Goal: Task Accomplishment & Management: Complete application form

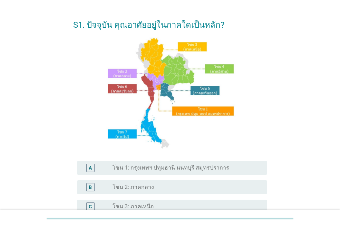
scroll to position [35, 0]
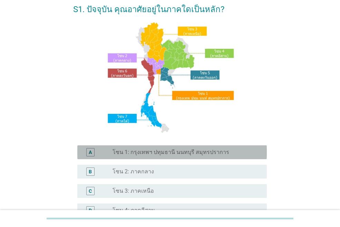
click at [238, 157] on div "A radio_button_unchecked โซน 1: กรุงเทพฯ ปทุมธานี นนทบุรี สมุทรปราการ" at bounding box center [172, 152] width 190 height 14
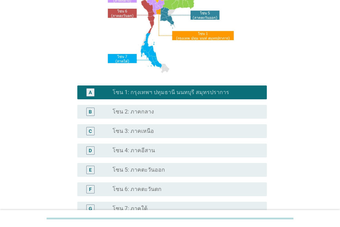
scroll to position [172, 0]
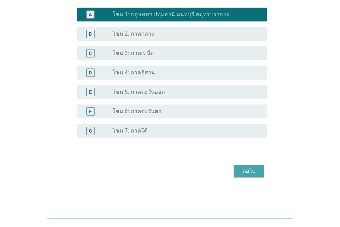
click at [246, 173] on div "ต่อไป" at bounding box center [248, 170] width 19 height 8
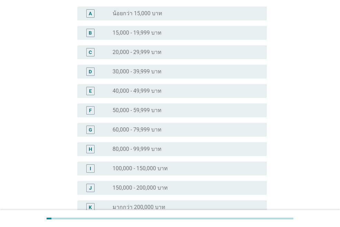
scroll to position [69, 0]
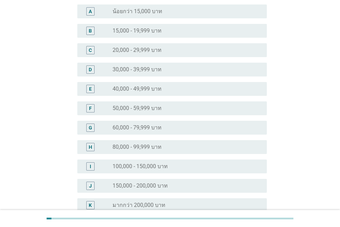
click at [246, 152] on div "H radio_button_unchecked 80,000 - 99,999 บาท" at bounding box center [172, 147] width 190 height 14
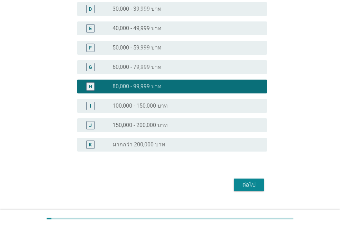
scroll to position [143, 0]
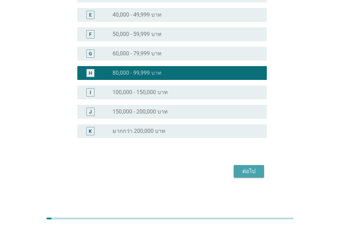
click at [250, 170] on div "ต่อไป" at bounding box center [248, 171] width 19 height 8
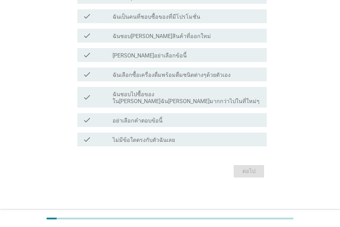
scroll to position [0, 0]
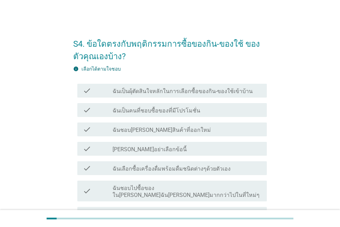
click at [242, 115] on div "check check_box_outline_blank ฉันเป็นคนที่ชอบซื้อของที่มีโปรโมชั่น" at bounding box center [172, 110] width 190 height 14
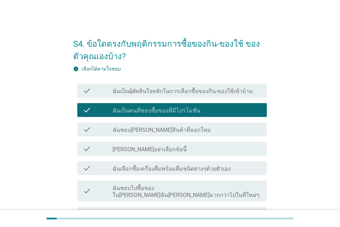
click at [236, 126] on div "check_box_outline_blank ฉันชอบ[PERSON_NAME]สินค้าที่ออกใหม่" at bounding box center [187, 129] width 149 height 8
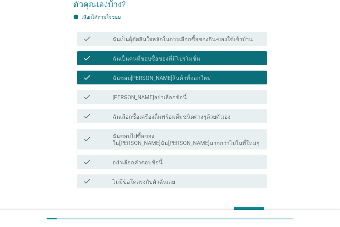
scroll to position [69, 0]
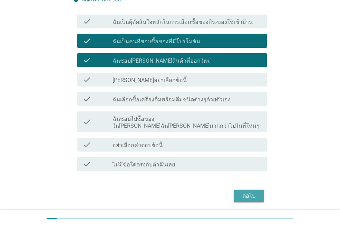
click at [246, 191] on div "ต่อไป" at bounding box center [248, 195] width 19 height 8
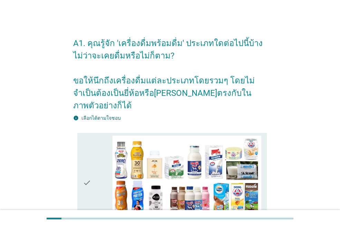
scroll to position [0, 0]
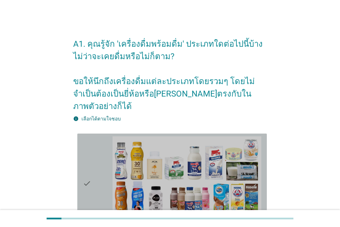
click at [246, 185] on img at bounding box center [187, 178] width 149 height 84
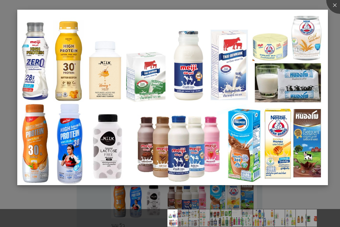
click at [197, 149] on img at bounding box center [172, 97] width 311 height 175
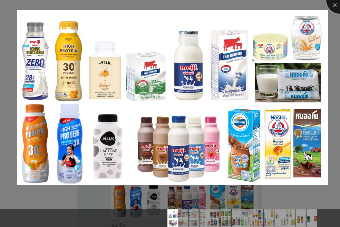
click at [334, 9] on div at bounding box center [340, 0] width 28 height 28
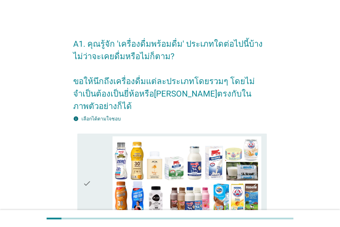
click at [88, 165] on icon "check" at bounding box center [87, 183] width 8 height 94
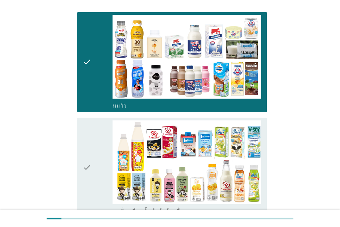
scroll to position [138, 0]
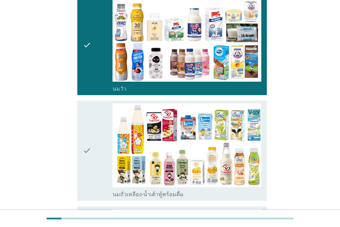
click at [95, 151] on div "check" at bounding box center [98, 150] width 30 height 94
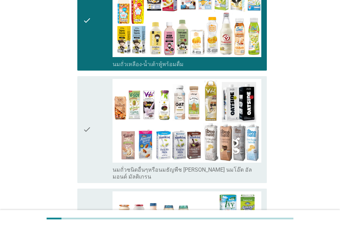
scroll to position [311, 0]
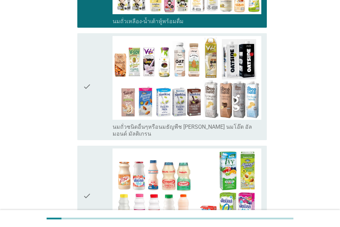
click at [85, 158] on icon "check" at bounding box center [87, 195] width 8 height 94
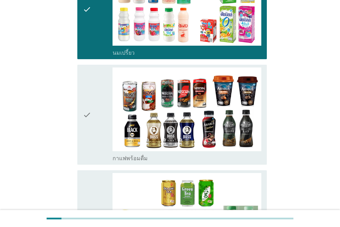
scroll to position [552, 0]
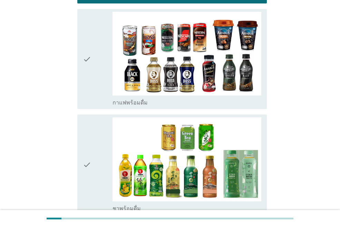
click at [85, 158] on icon "check" at bounding box center [87, 164] width 8 height 94
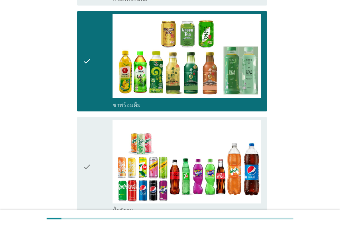
scroll to position [656, 0]
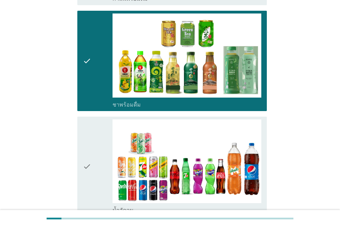
click at [87, 158] on icon "check" at bounding box center [87, 166] width 8 height 94
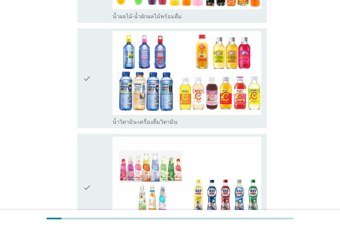
scroll to position [1070, 0]
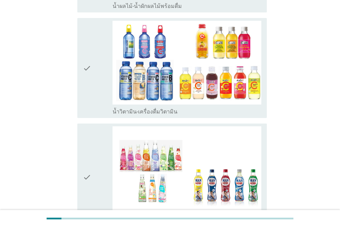
click at [87, 158] on icon "check" at bounding box center [87, 176] width 8 height 101
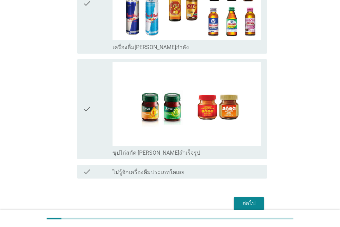
scroll to position [1464, 0]
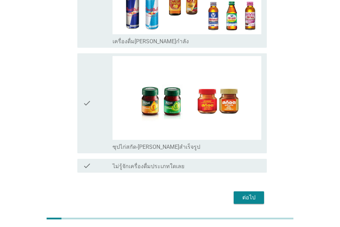
click at [247, 193] on div "ต่อไป" at bounding box center [248, 197] width 19 height 8
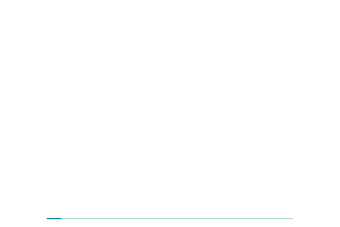
scroll to position [0, 0]
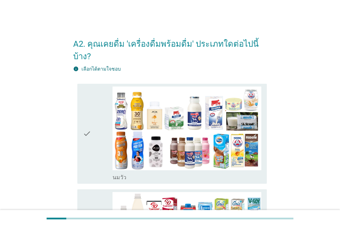
click at [92, 125] on div "check" at bounding box center [98, 133] width 30 height 94
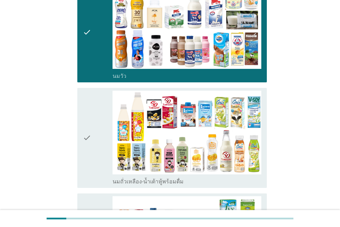
scroll to position [104, 0]
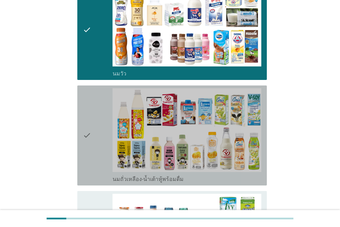
click at [92, 125] on div "check" at bounding box center [98, 135] width 30 height 94
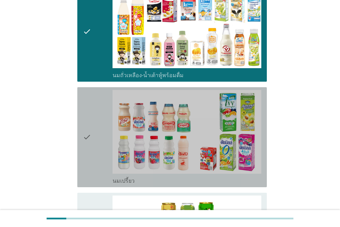
click at [92, 125] on div "check" at bounding box center [98, 137] width 30 height 94
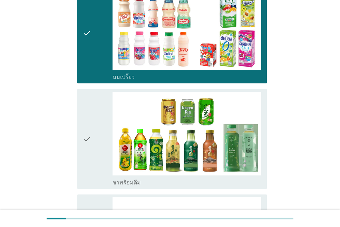
click at [92, 125] on div "check" at bounding box center [98, 139] width 30 height 94
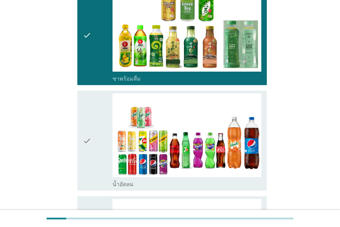
click at [92, 125] on div "check" at bounding box center [98, 140] width 30 height 94
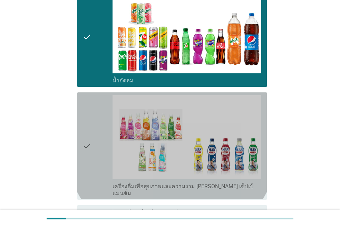
click at [92, 125] on div "check" at bounding box center [98, 145] width 30 height 101
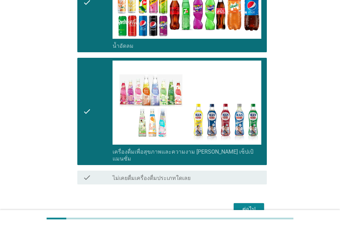
scroll to position [571, 0]
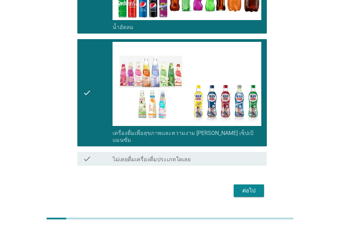
click at [248, 186] on div "ต่อไป" at bounding box center [248, 190] width 19 height 8
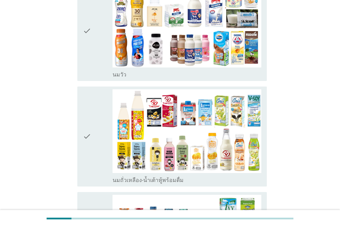
scroll to position [104, 0]
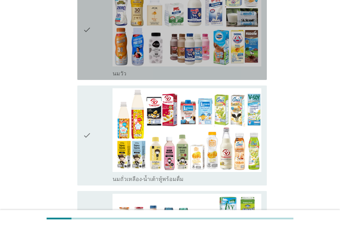
click at [96, 48] on div "check" at bounding box center [98, 30] width 30 height 94
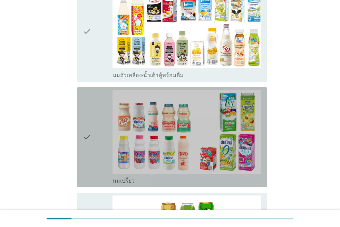
click at [90, 110] on icon "check" at bounding box center [87, 137] width 8 height 94
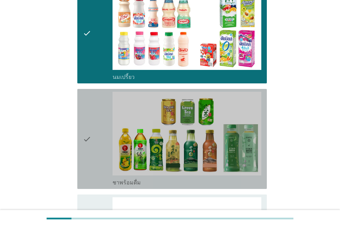
click at [91, 118] on icon "check" at bounding box center [87, 139] width 8 height 94
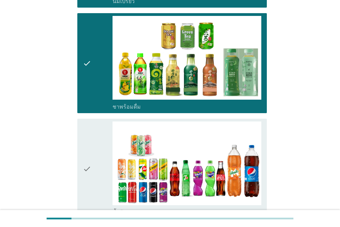
scroll to position [414, 0]
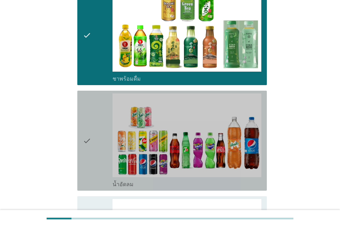
click at [91, 118] on icon "check" at bounding box center [87, 140] width 8 height 94
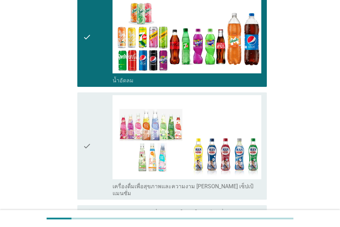
scroll to position [584, 0]
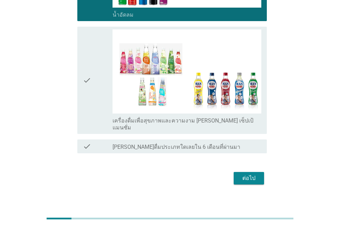
click at [250, 174] on div "ต่อไป" at bounding box center [248, 178] width 19 height 8
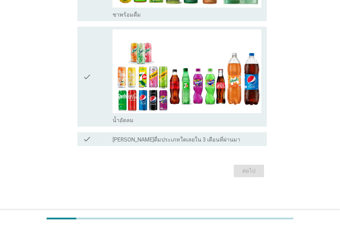
scroll to position [0, 0]
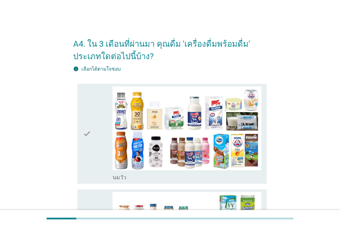
click at [90, 133] on icon "check" at bounding box center [87, 133] width 8 height 94
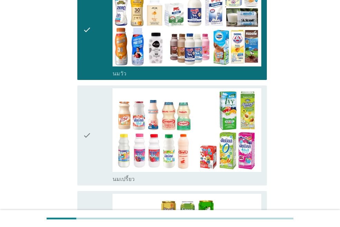
click at [90, 133] on icon "check" at bounding box center [87, 135] width 8 height 94
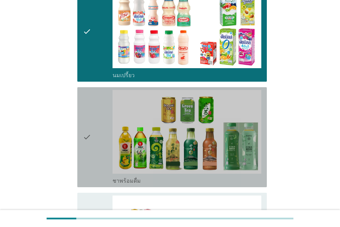
click at [90, 133] on icon "check" at bounding box center [87, 137] width 8 height 94
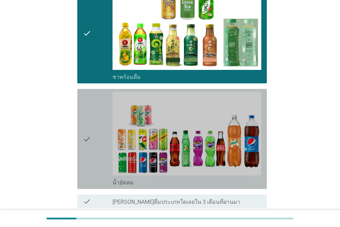
click at [90, 133] on icon "check" at bounding box center [87, 139] width 8 height 94
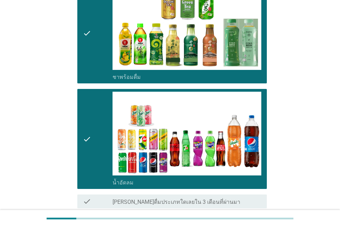
scroll to position [373, 0]
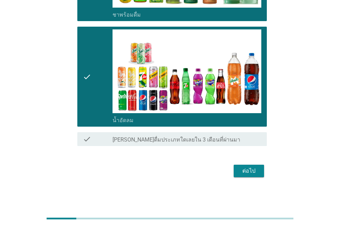
click at [246, 167] on div "ต่อไป" at bounding box center [248, 170] width 19 height 8
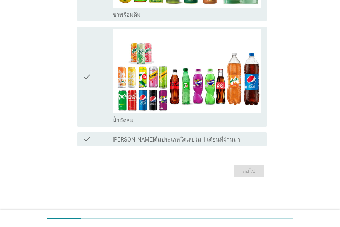
scroll to position [0, 0]
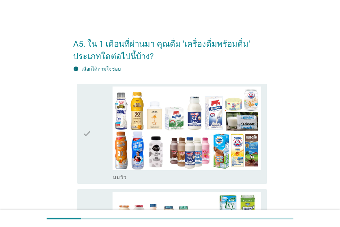
click at [100, 121] on div "check" at bounding box center [98, 133] width 30 height 94
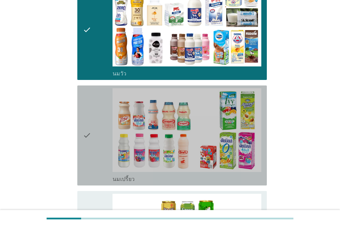
click at [100, 121] on div "check" at bounding box center [98, 135] width 30 height 94
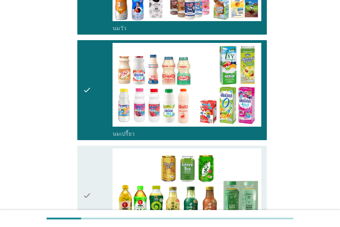
scroll to position [173, 0]
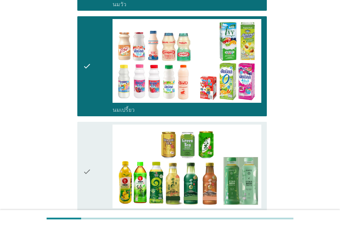
click at [96, 138] on div "check" at bounding box center [98, 171] width 30 height 94
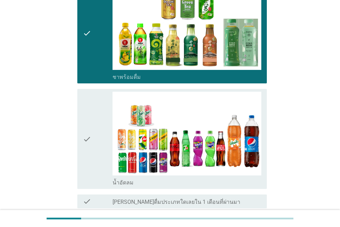
scroll to position [345, 0]
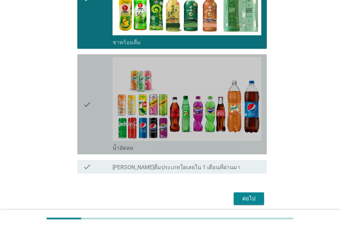
click at [96, 138] on div "check" at bounding box center [98, 104] width 30 height 94
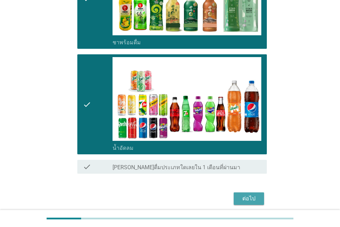
click at [246, 199] on div "ต่อไป" at bounding box center [248, 198] width 19 height 8
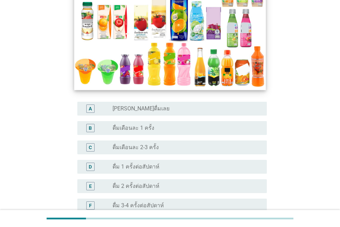
scroll to position [173, 0]
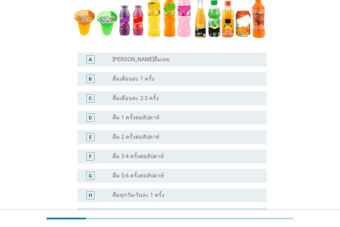
click at [198, 65] on div "A radio_button_unchecked [PERSON_NAME]ดื่มเลย" at bounding box center [172, 59] width 190 height 14
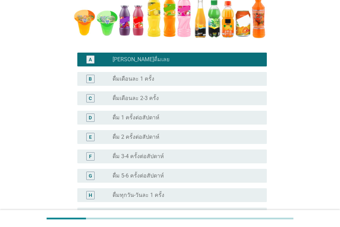
click at [204, 79] on div "radio_button_unchecked ดื่มเดือนละ 1 ครั้ง" at bounding box center [184, 78] width 143 height 7
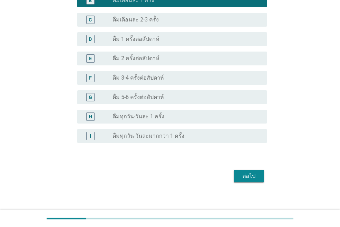
scroll to position [256, 0]
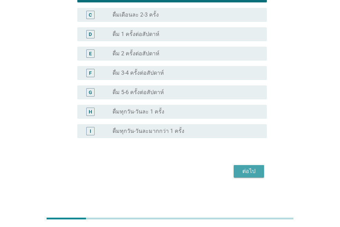
click at [244, 165] on button "ต่อไป" at bounding box center [249, 171] width 30 height 12
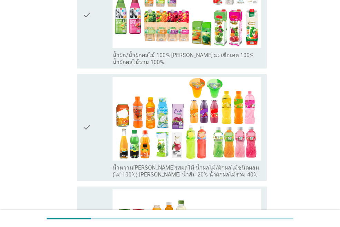
scroll to position [276, 0]
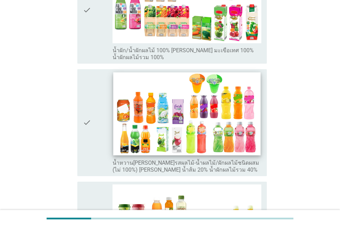
click at [214, 125] on img at bounding box center [186, 113] width 147 height 83
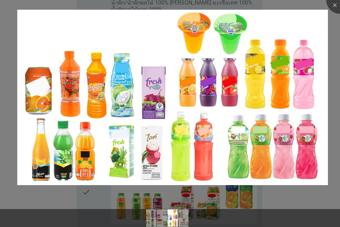
scroll to position [380, 0]
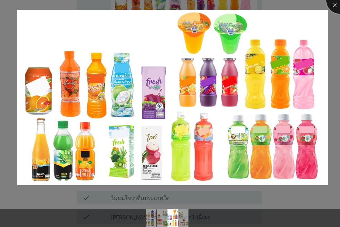
click at [336, 5] on div at bounding box center [340, 0] width 28 height 28
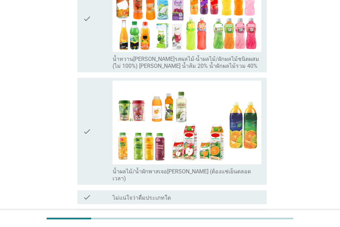
click at [92, 116] on div "check" at bounding box center [98, 130] width 30 height 101
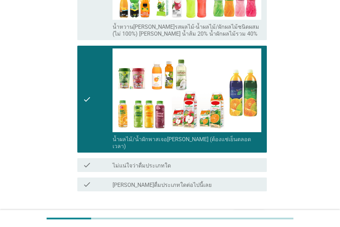
scroll to position [431, 0]
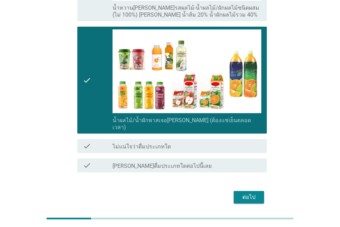
click at [244, 193] on div "ต่อไป" at bounding box center [248, 197] width 19 height 8
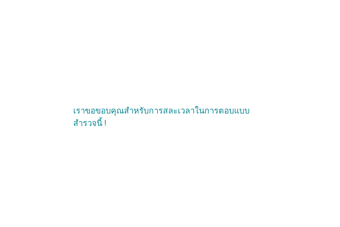
scroll to position [0, 0]
